Goal: Information Seeking & Learning: Learn about a topic

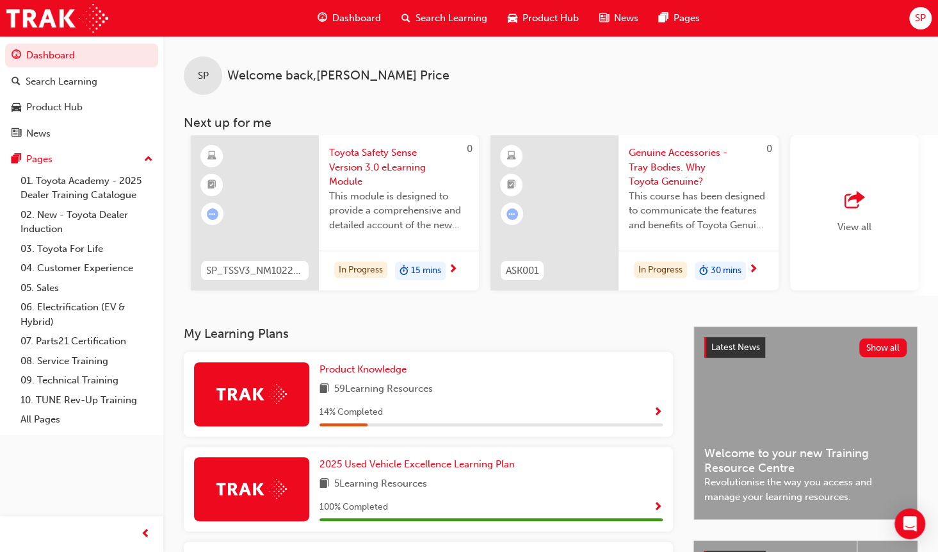
scroll to position [0, 895]
click at [845, 207] on span "outbound-icon" at bounding box center [851, 201] width 19 height 18
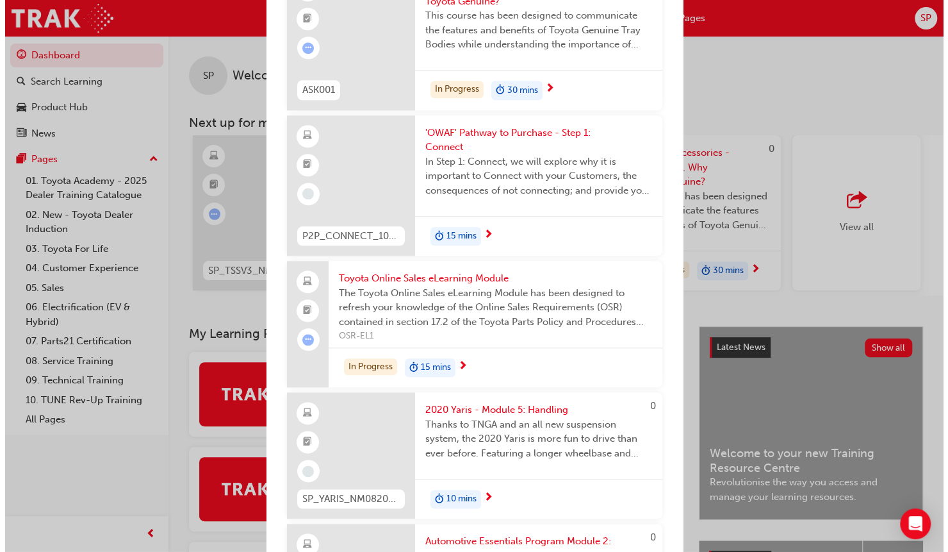
scroll to position [657, 0]
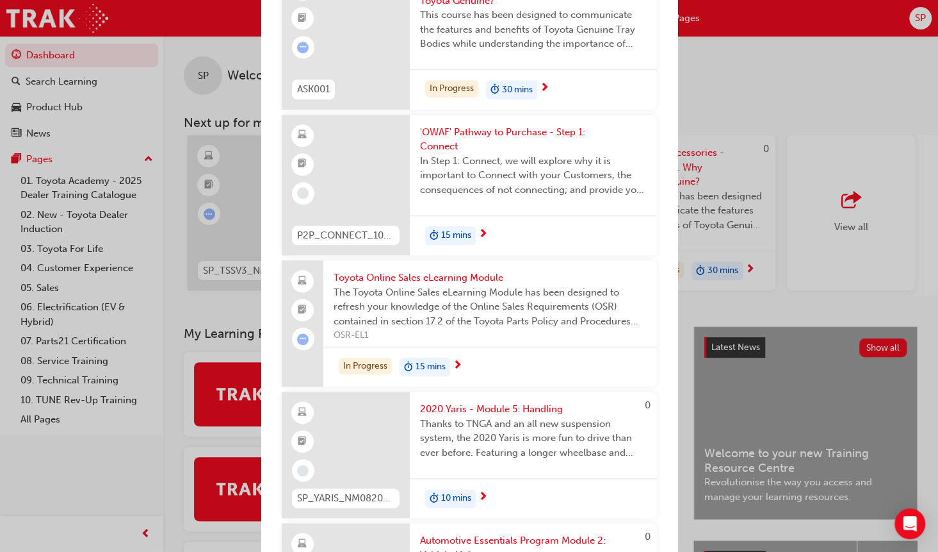
click at [461, 126] on span "'OWAF' Pathway to Purchase - Step 1: Connect" at bounding box center [533, 139] width 227 height 29
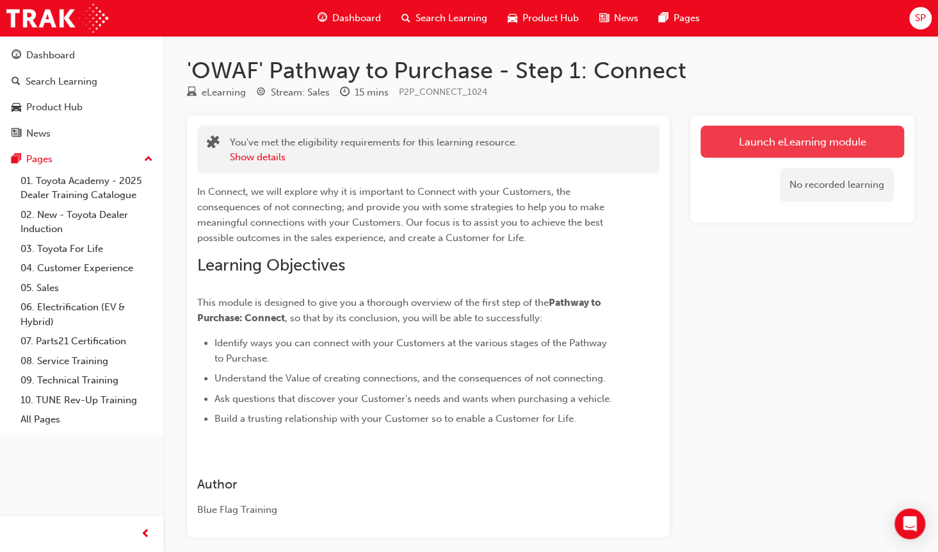
click at [787, 147] on link "Launch eLearning module" at bounding box center [803, 142] width 204 height 32
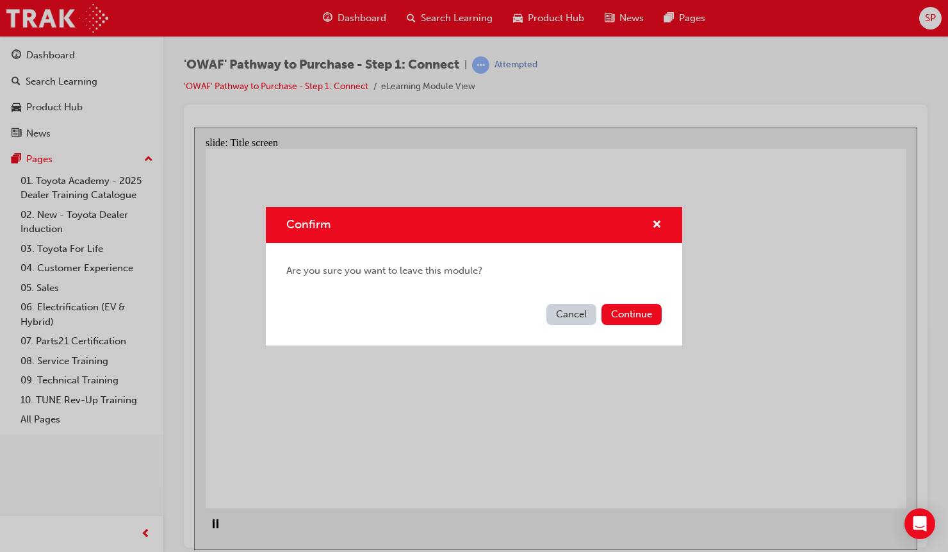
click at [571, 318] on button "Cancel" at bounding box center [571, 314] width 50 height 21
